Goal: Find contact information: Find contact information

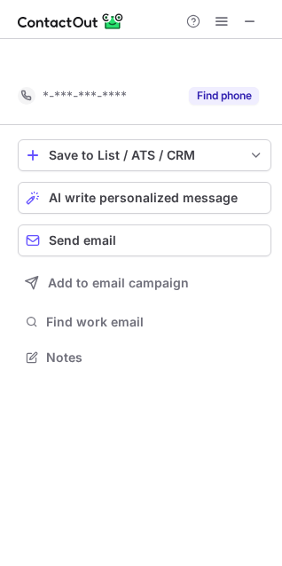
scroll to position [316, 282]
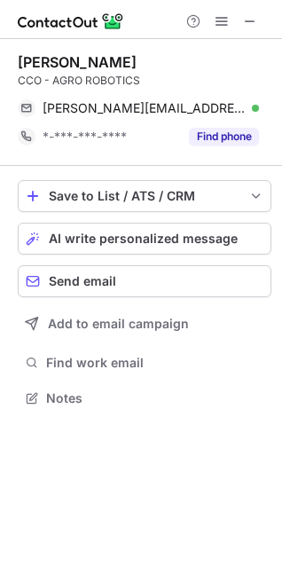
scroll to position [385, 282]
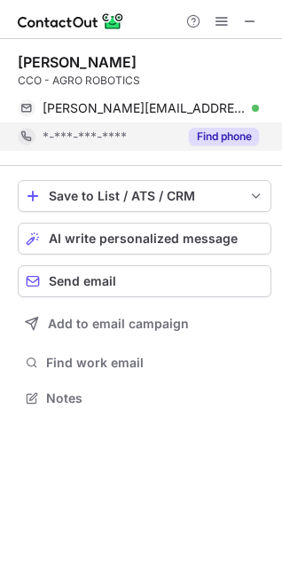
click at [222, 142] on button "Find phone" at bounding box center [224, 137] width 70 height 18
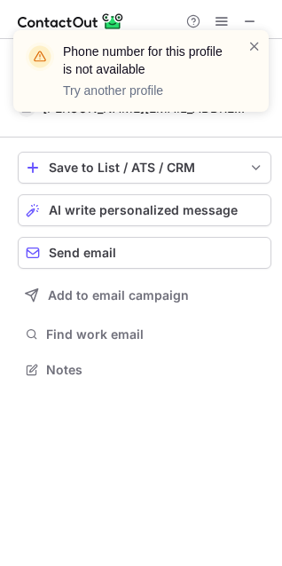
scroll to position [356, 282]
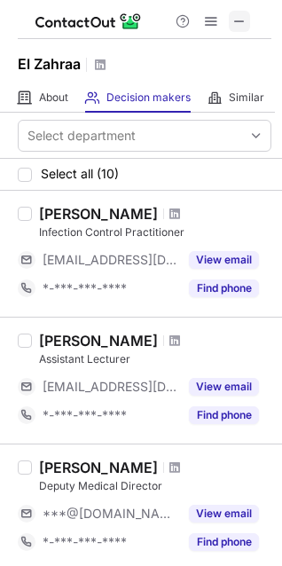
click at [246, 21] on span at bounding box center [239, 21] width 14 height 14
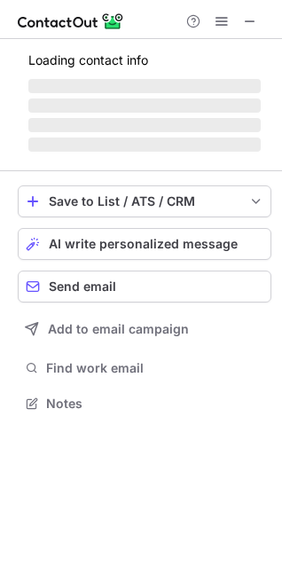
scroll to position [8, 8]
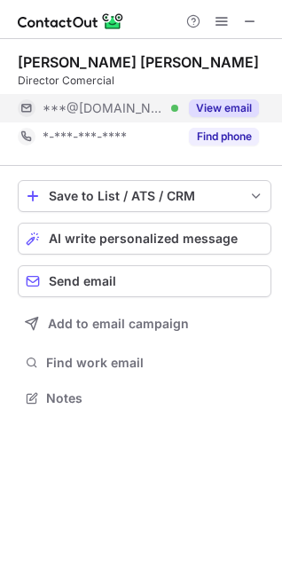
click at [223, 109] on button "View email" at bounding box center [224, 108] width 70 height 18
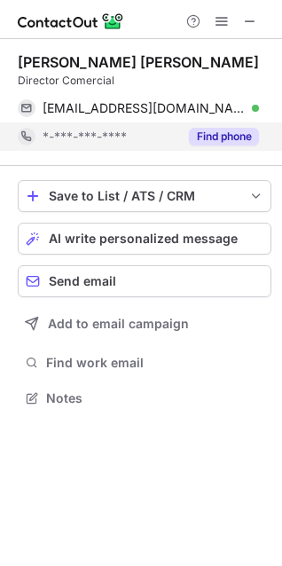
click at [220, 137] on button "Find phone" at bounding box center [224, 137] width 70 height 18
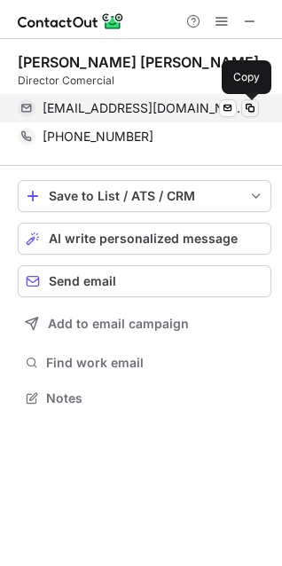
click at [251, 112] on span at bounding box center [250, 108] width 14 height 14
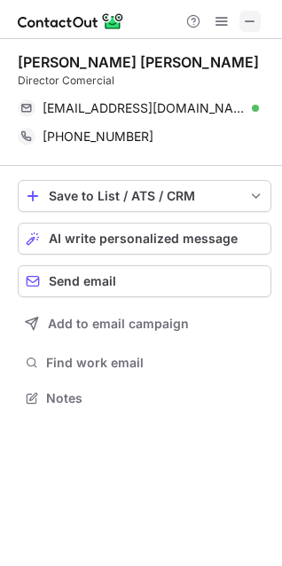
click at [251, 25] on span at bounding box center [250, 21] width 14 height 14
